Goal: Check status: Check status

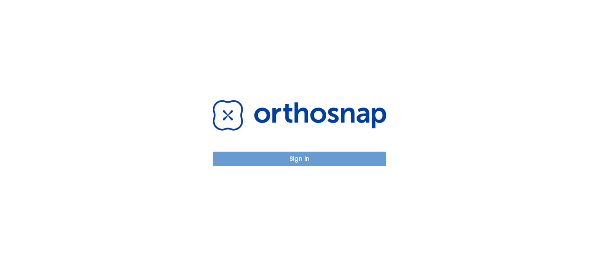
click at [273, 156] on button "Sign in" at bounding box center [300, 159] width 174 height 14
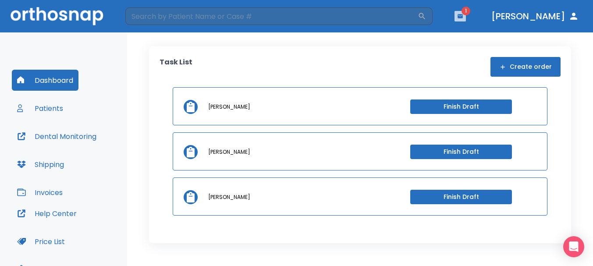
click at [463, 17] on icon "button" at bounding box center [460, 16] width 5 height 4
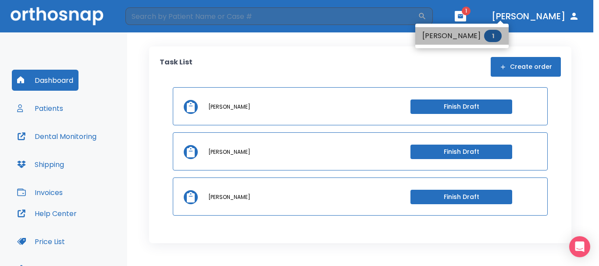
click at [466, 31] on li "[PERSON_NAME] 1" at bounding box center [461, 36] width 93 height 18
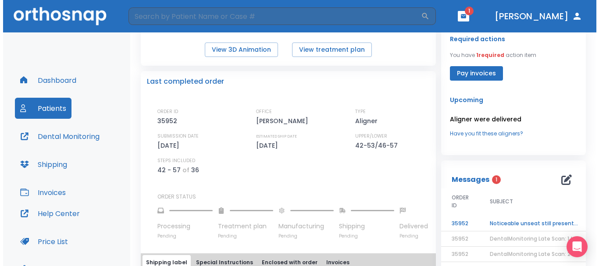
scroll to position [175, 0]
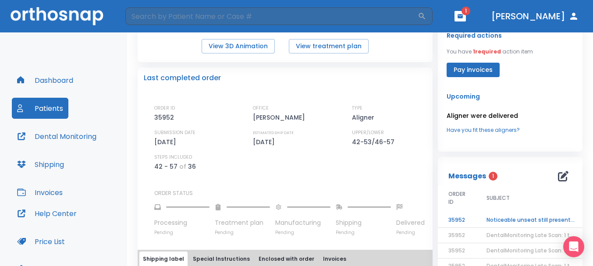
click at [518, 220] on td "Noticeable unseat still present for [PERSON_NAME]" at bounding box center [531, 220] width 110 height 15
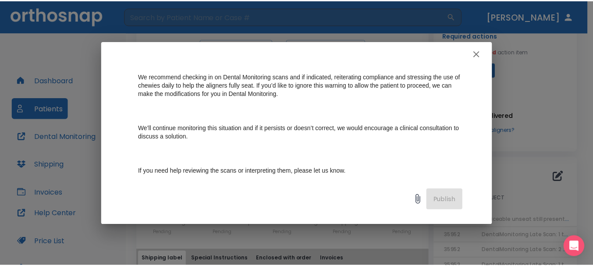
scroll to position [219, 0]
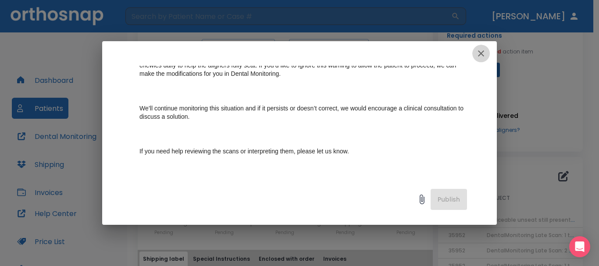
click at [485, 48] on icon "button" at bounding box center [481, 53] width 11 height 11
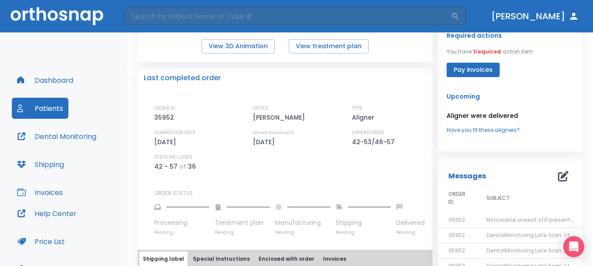
click at [60, 107] on button "Patients" at bounding box center [40, 108] width 57 height 21
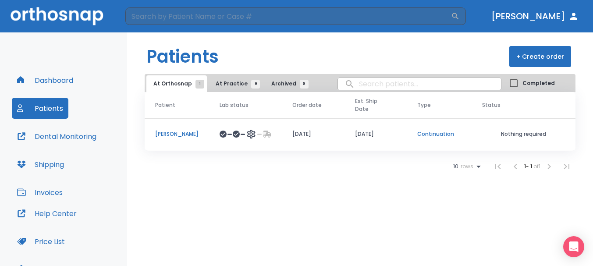
click at [176, 130] on p "[PERSON_NAME]" at bounding box center [176, 134] width 43 height 8
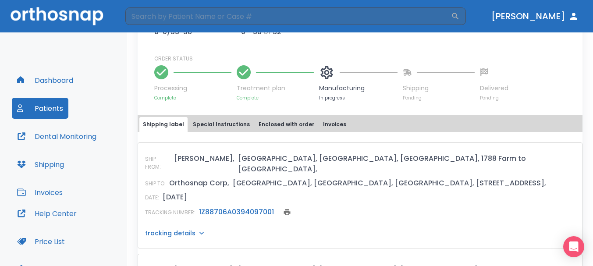
scroll to position [219, 0]
